Goal: Task Accomplishment & Management: Use online tool/utility

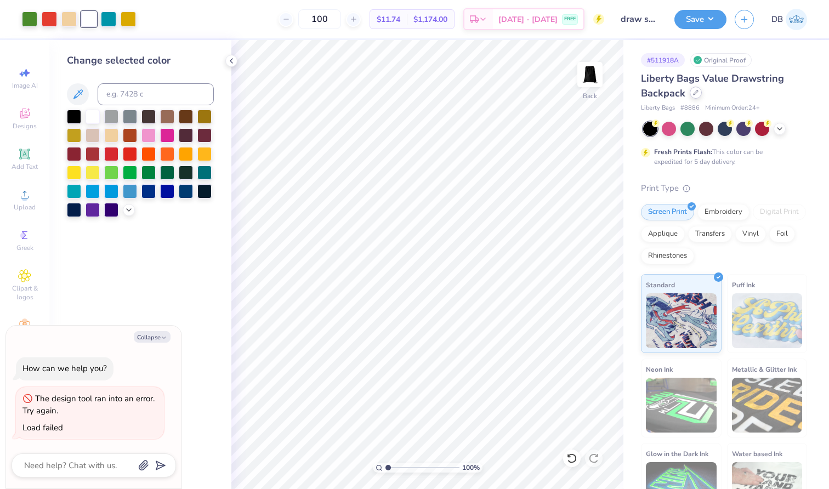
click at [693, 95] on icon at bounding box center [695, 92] width 5 height 5
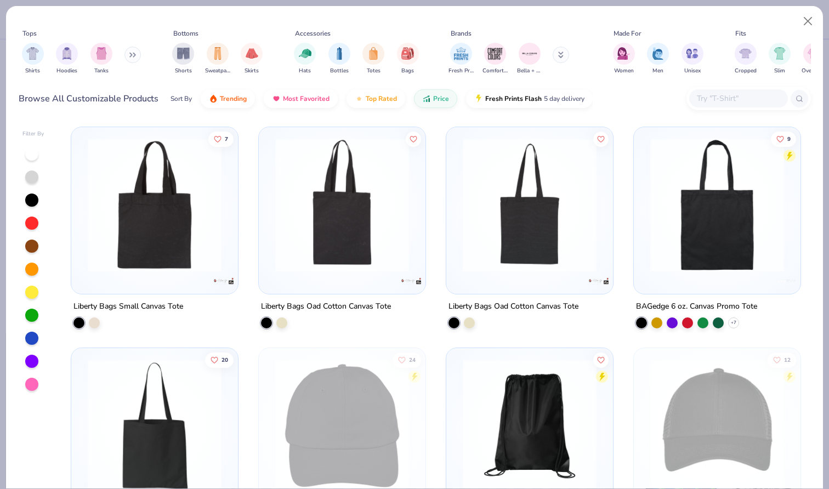
click at [489, 246] on img at bounding box center [529, 205] width 145 height 134
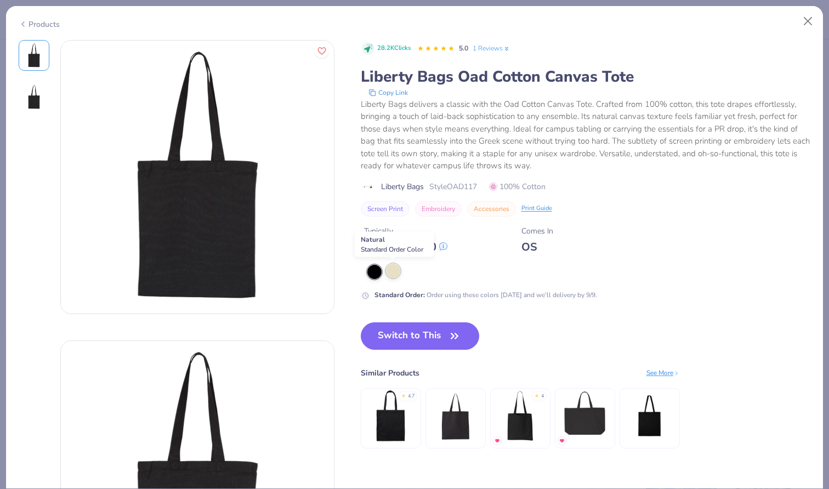
click at [396, 271] on div at bounding box center [393, 271] width 14 height 14
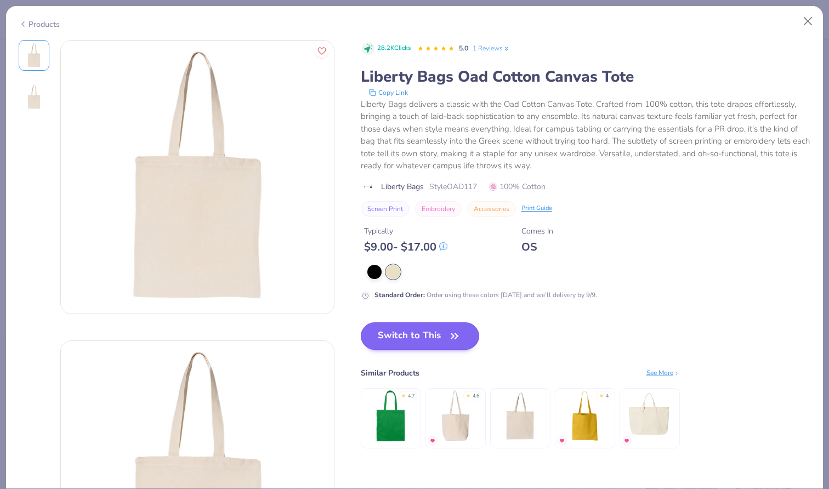
click at [414, 339] on button "Switch to This" at bounding box center [420, 335] width 119 height 27
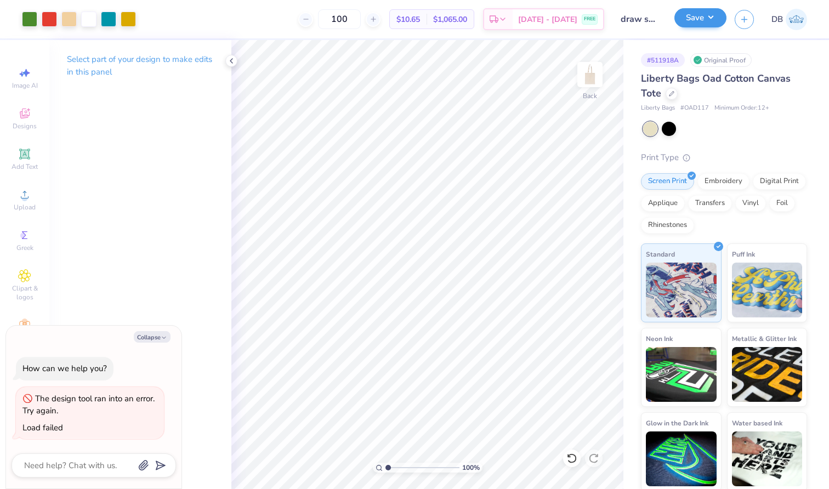
click at [706, 22] on button "Save" at bounding box center [700, 17] width 52 height 19
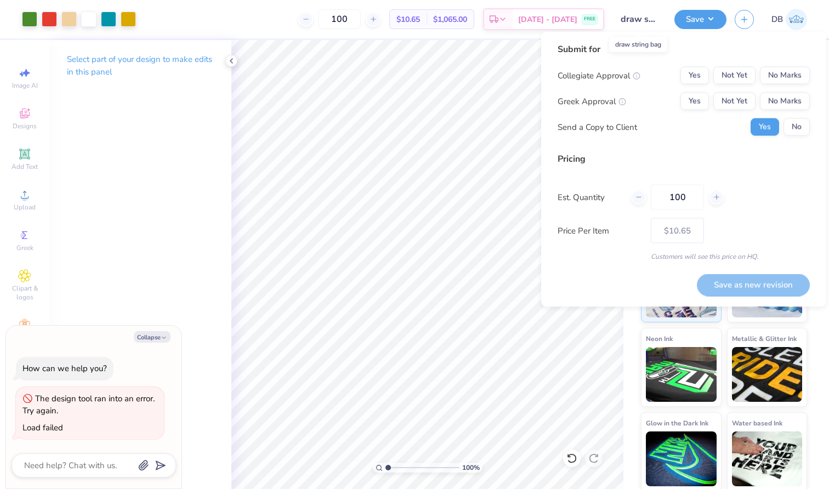
click at [645, 17] on input "draw string bag" at bounding box center [639, 19] width 54 height 22
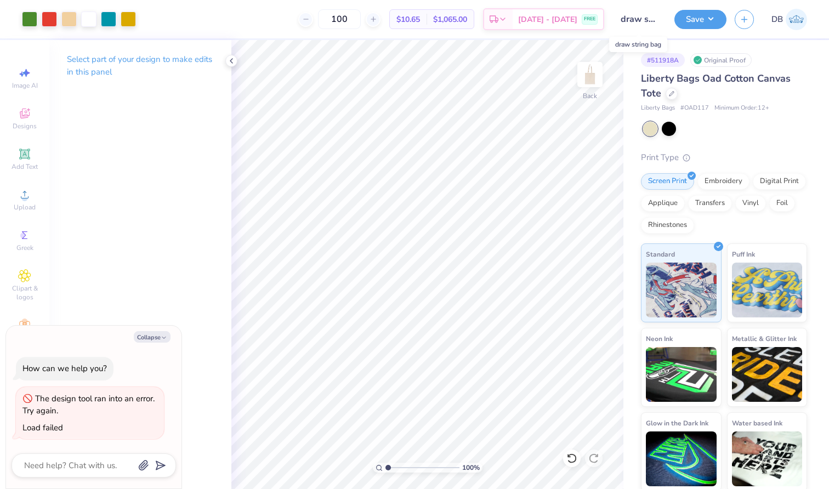
click at [645, 19] on input "draw string bag" at bounding box center [639, 19] width 54 height 22
click at [646, 19] on input "draw string bag" at bounding box center [639, 19] width 54 height 22
click at [653, 19] on input "draw string bag" at bounding box center [639, 19] width 54 height 22
click at [633, 19] on input "draw string bag" at bounding box center [639, 19] width 54 height 22
click at [627, 19] on input "draw string bag" at bounding box center [639, 19] width 54 height 22
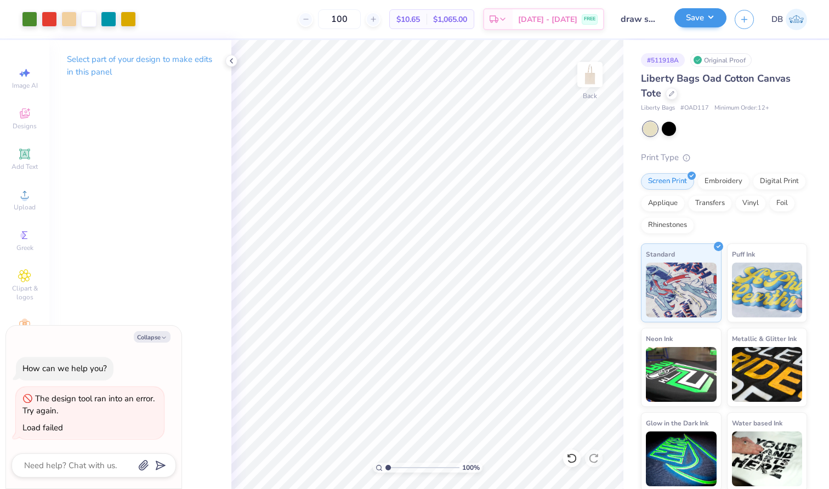
click at [718, 19] on button "Save" at bounding box center [700, 17] width 52 height 19
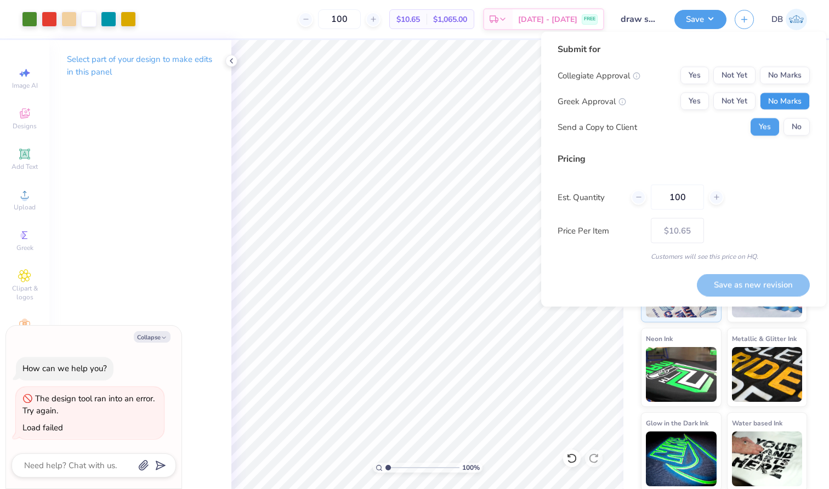
click at [775, 97] on button "No Marks" at bounding box center [785, 102] width 50 height 18
click at [772, 75] on button "No Marks" at bounding box center [785, 76] width 50 height 18
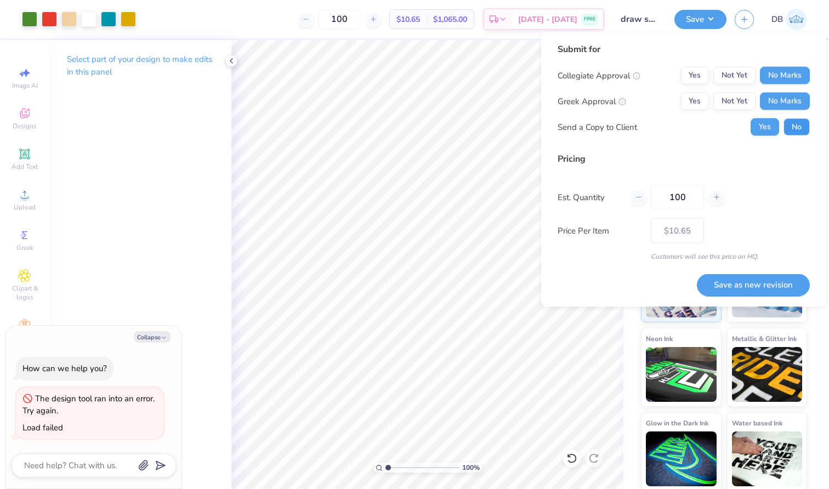
click at [809, 126] on button "No" at bounding box center [796, 127] width 26 height 18
type textarea "x"
click at [746, 278] on button "Save as new revision" at bounding box center [753, 285] width 113 height 22
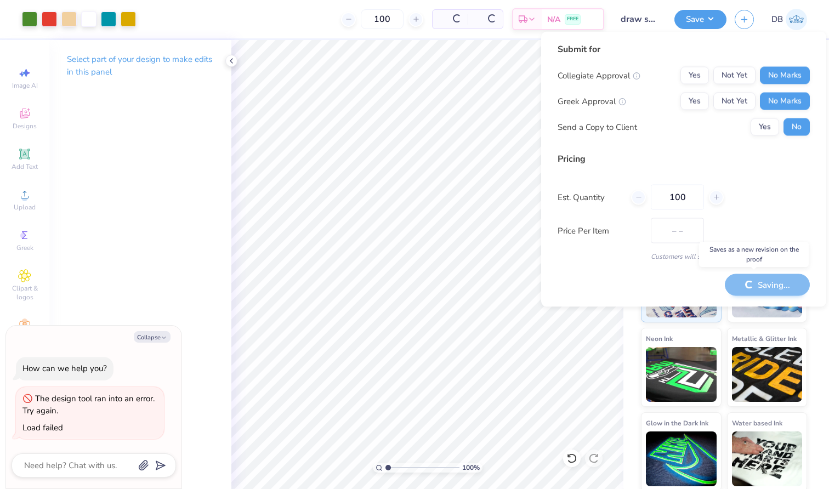
type input "$10.65"
click at [152, 339] on button "Collapse" at bounding box center [152, 337] width 37 height 12
type textarea "x"
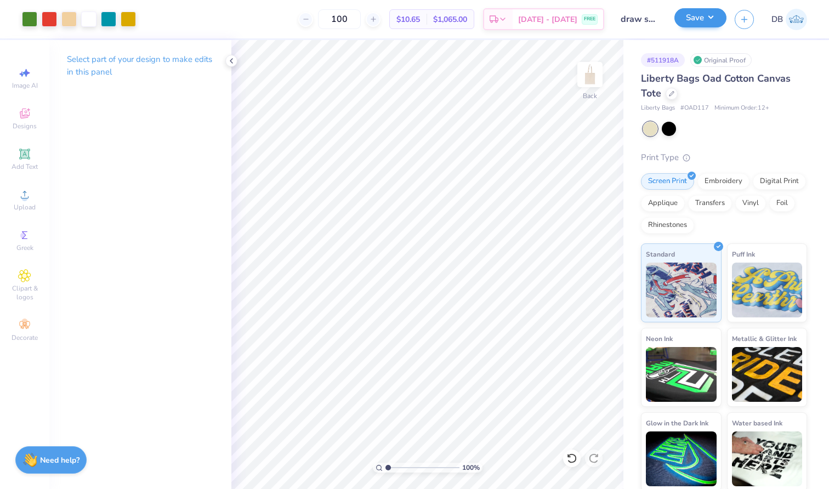
click at [686, 24] on button "Save" at bounding box center [700, 17] width 52 height 19
click at [675, 94] on div at bounding box center [672, 93] width 12 height 12
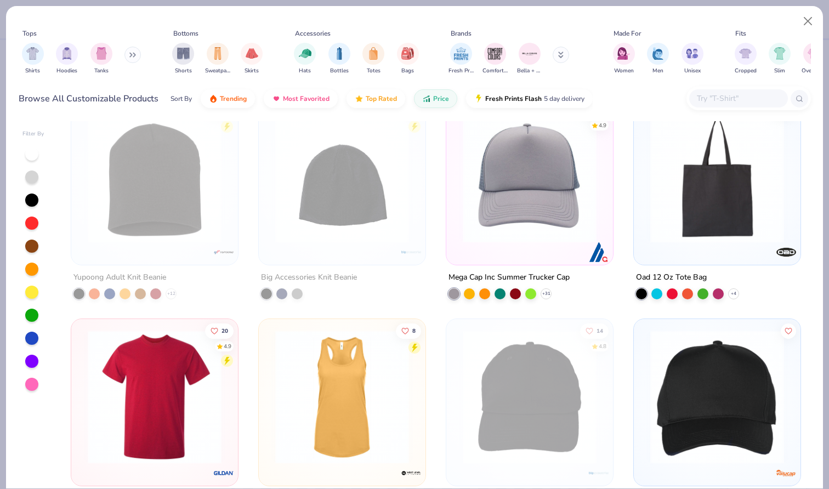
scroll to position [657, 0]
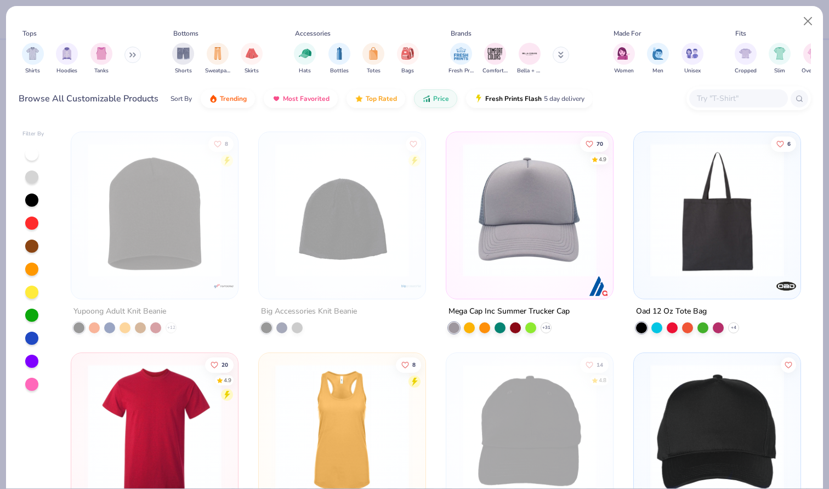
click at [505, 235] on img at bounding box center [529, 210] width 145 height 134
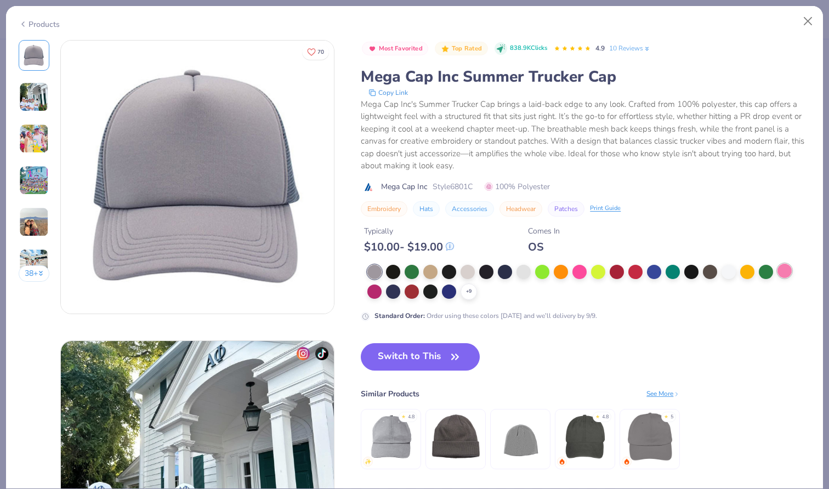
click at [783, 270] on div at bounding box center [784, 271] width 14 height 14
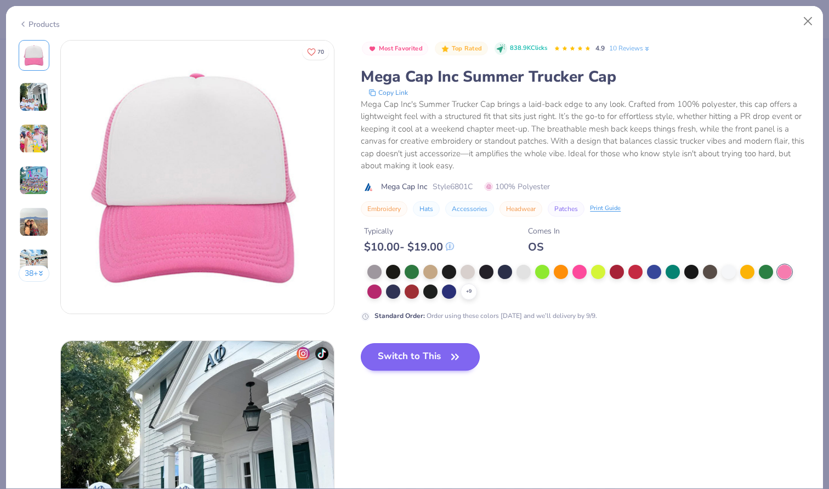
click at [445, 350] on button "Switch to This" at bounding box center [420, 356] width 119 height 27
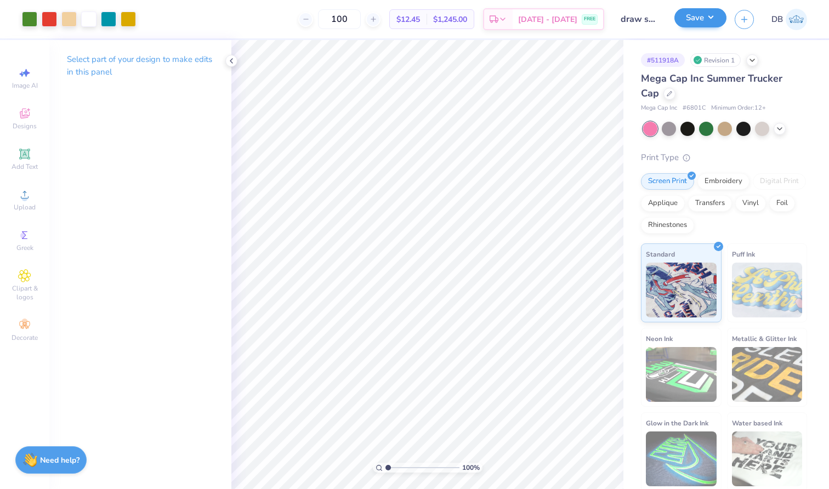
click at [706, 23] on button "Save" at bounding box center [700, 17] width 52 height 19
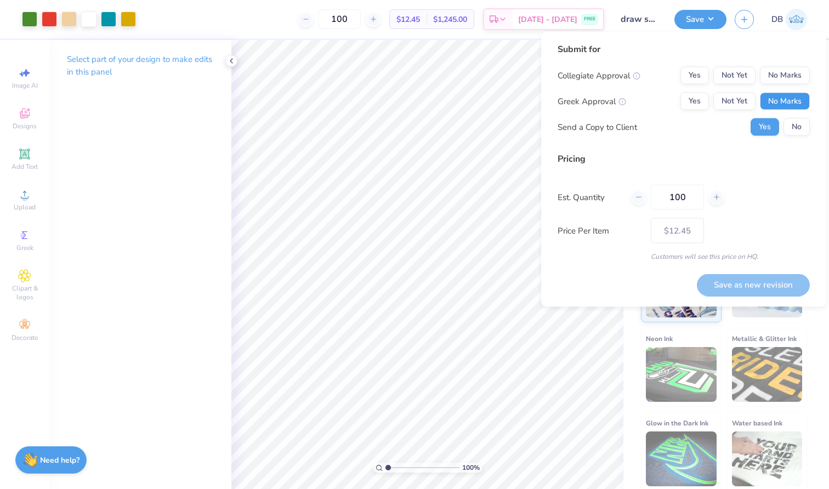
click at [783, 96] on button "No Marks" at bounding box center [785, 102] width 50 height 18
click at [783, 76] on button "No Marks" at bounding box center [785, 76] width 50 height 18
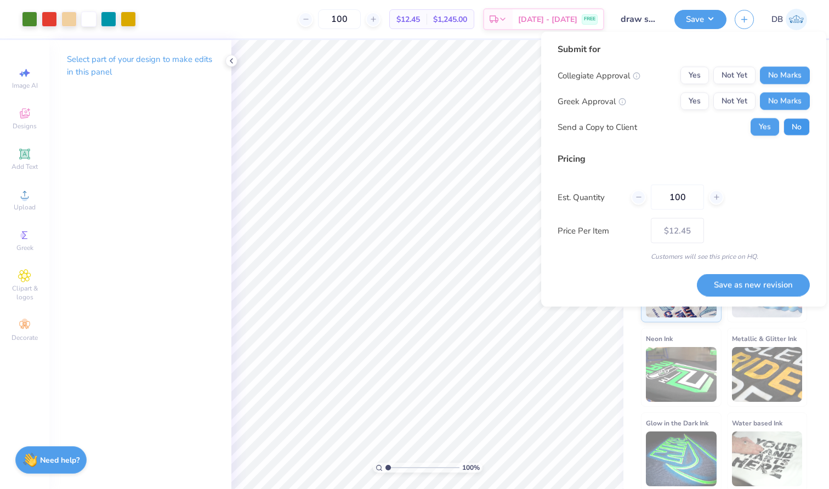
click at [795, 120] on button "No" at bounding box center [796, 127] width 26 height 18
click at [760, 282] on button "Save as new revision" at bounding box center [753, 285] width 113 height 22
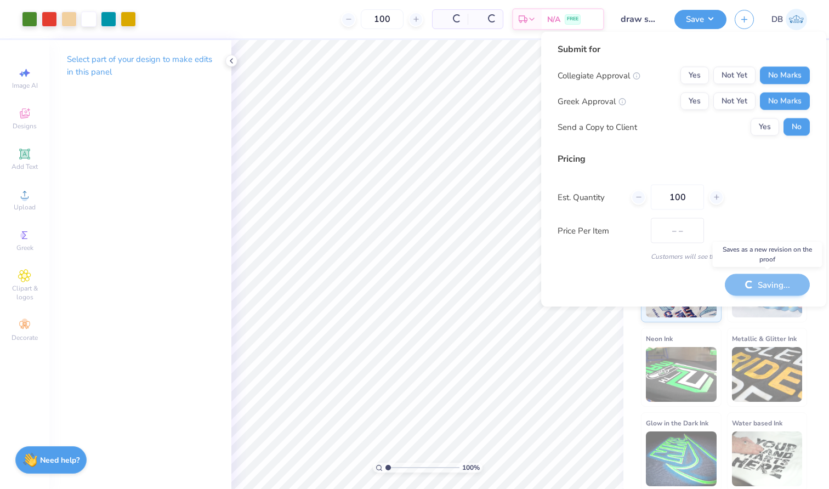
type input "$12.45"
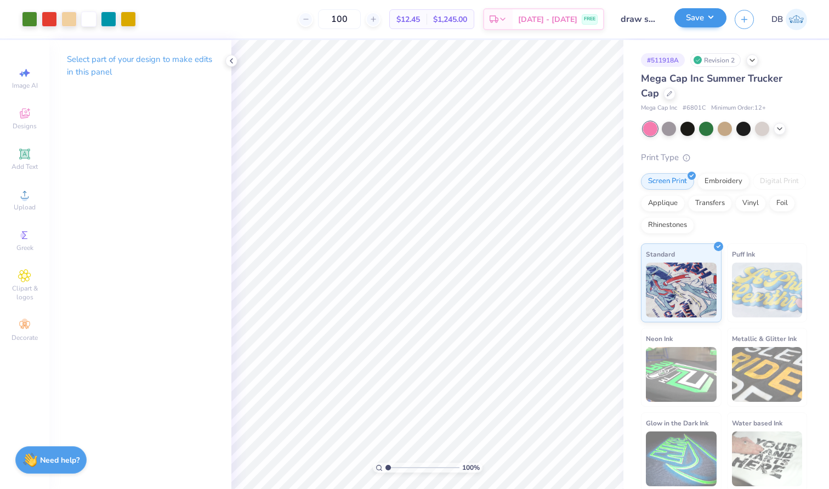
click at [709, 21] on button "Save" at bounding box center [700, 17] width 52 height 19
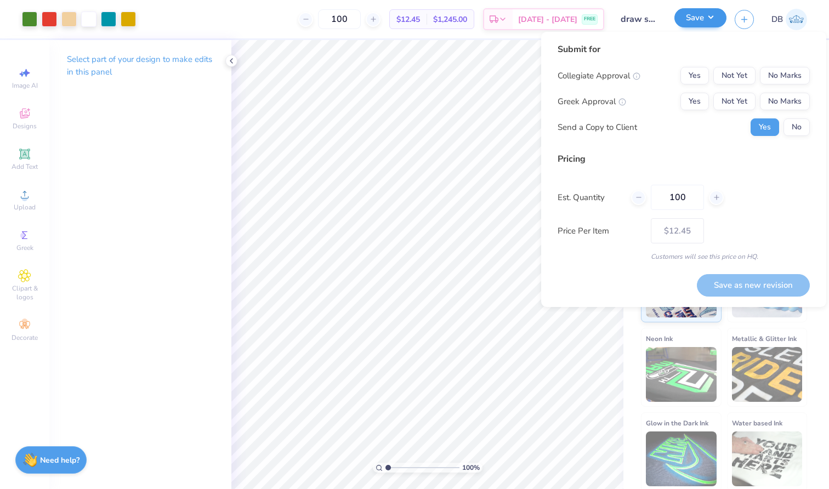
click at [707, 25] on button "Save" at bounding box center [700, 17] width 52 height 19
